Goal: Use online tool/utility: Utilize a website feature to perform a specific function

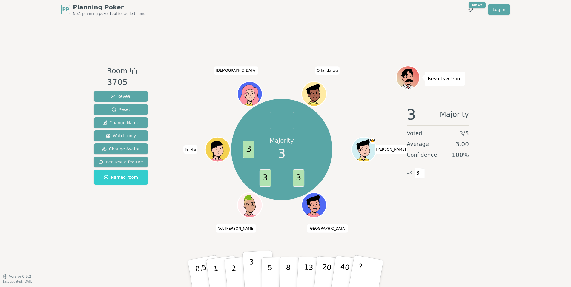
click at [252, 275] on p "3" at bounding box center [252, 274] width 7 height 33
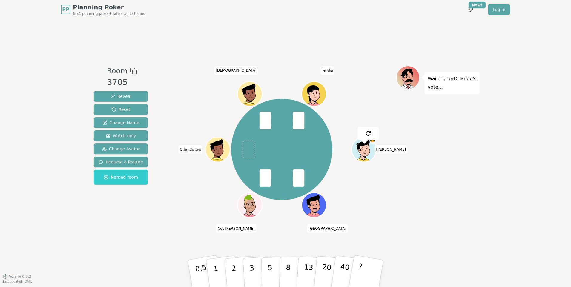
click at [412, 195] on div "Waiting for [PERSON_NAME] 's vote..." at bounding box center [438, 148] width 84 height 164
drag, startPoint x: 248, startPoint y: 274, endPoint x: 255, endPoint y: 275, distance: 7.6
click at [252, 275] on button "3" at bounding box center [258, 273] width 33 height 47
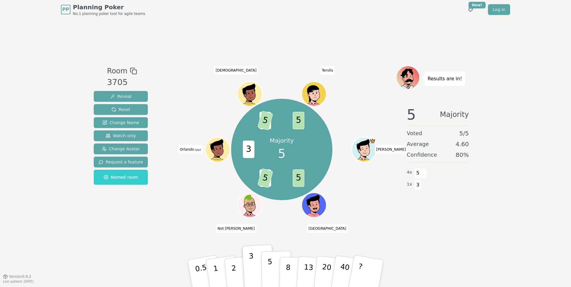
click at [270, 268] on p "5" at bounding box center [269, 274] width 5 height 32
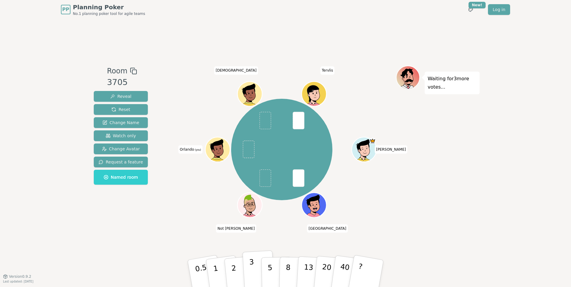
click at [250, 274] on button "3" at bounding box center [258, 273] width 33 height 47
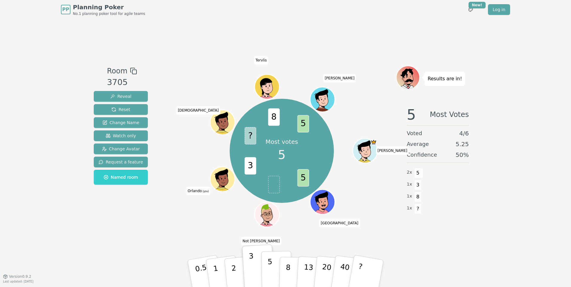
click at [274, 279] on button "5" at bounding box center [276, 273] width 31 height 45
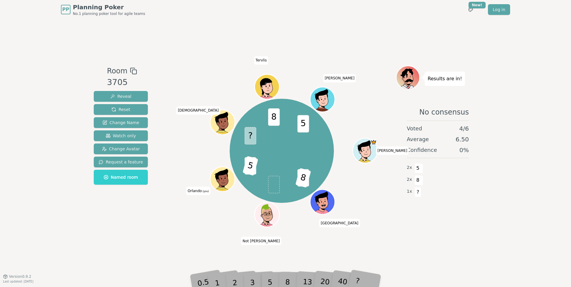
click at [290, 283] on div "8" at bounding box center [294, 273] width 18 height 21
